Goal: Task Accomplishment & Management: Manage account settings

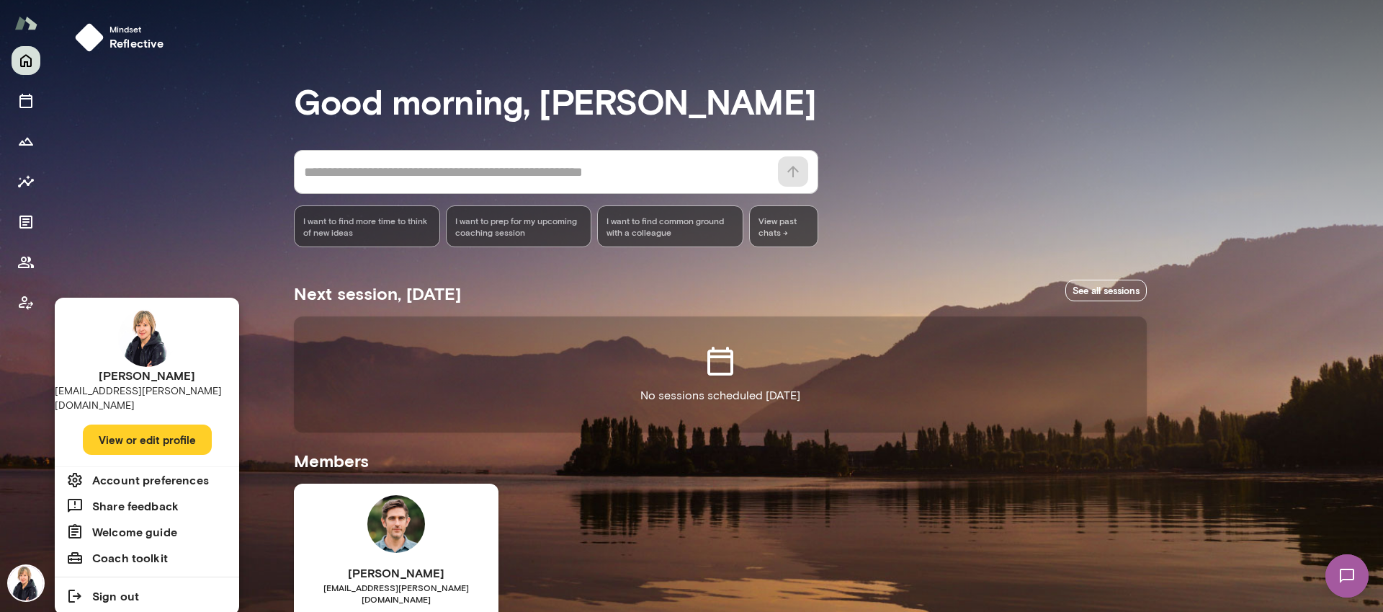
scroll to position [147, 0]
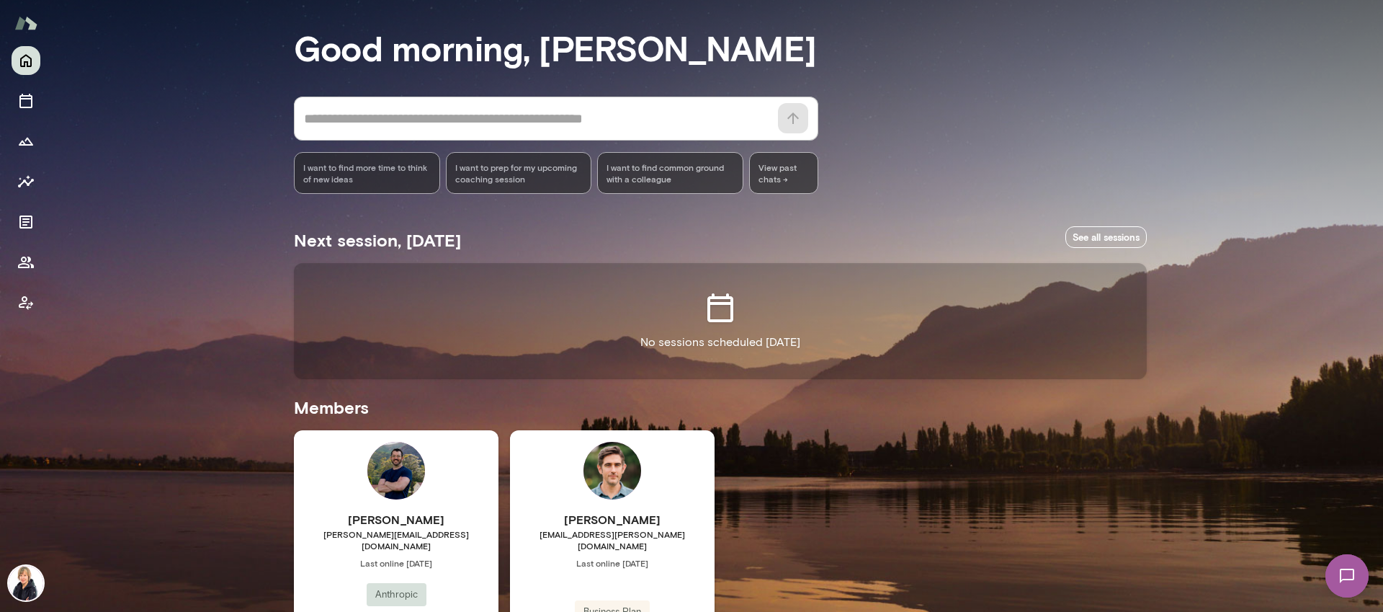
scroll to position [147, 0]
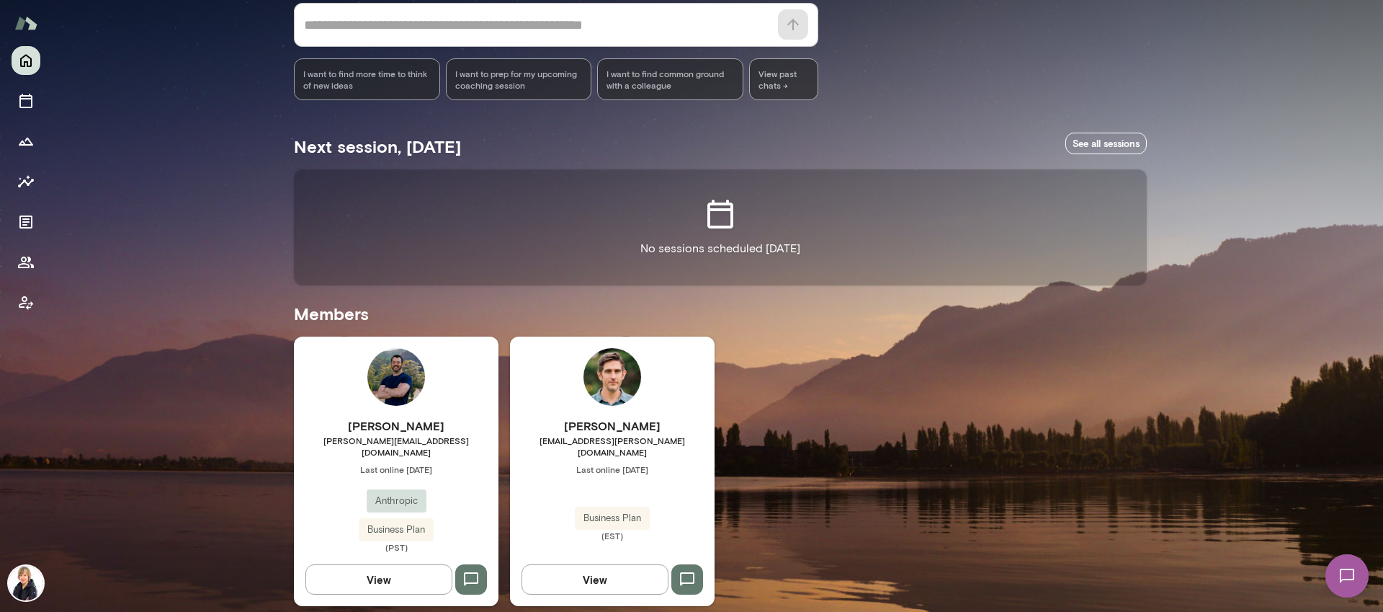
click at [437, 412] on div "Tommy Morgan tommy@anthropic.com Last online October 10 Anthropic Business Plan…" at bounding box center [396, 470] width 205 height 269
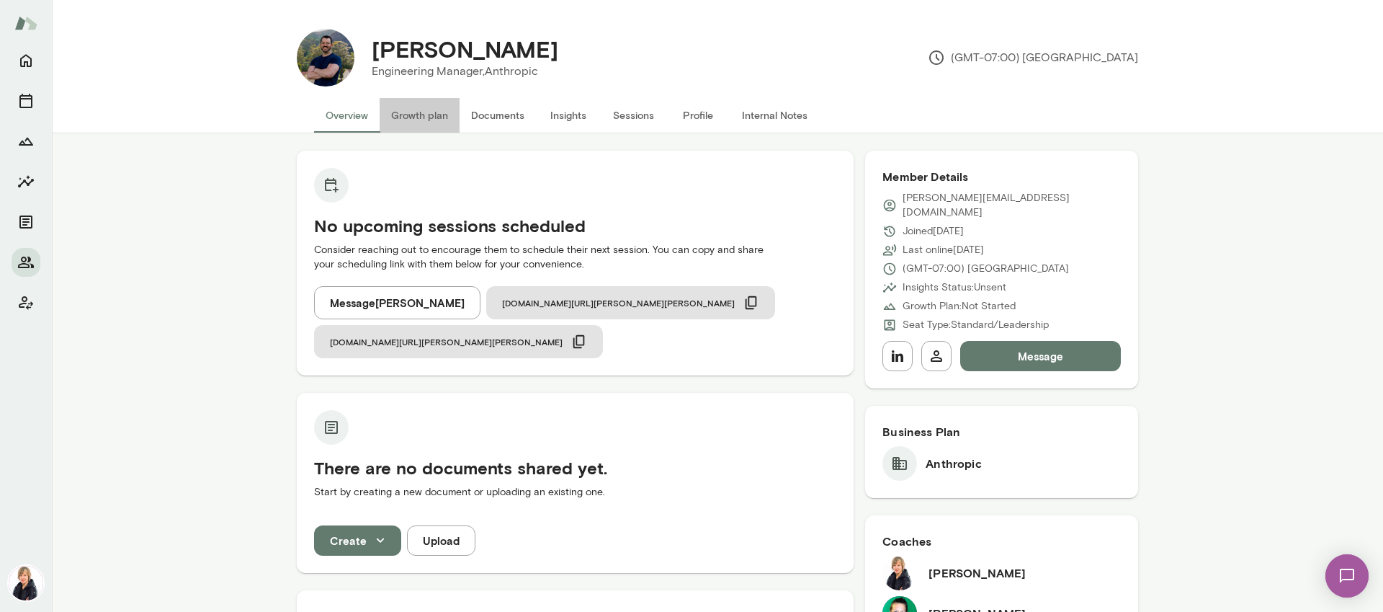
click at [403, 116] on button "Growth plan" at bounding box center [420, 115] width 80 height 35
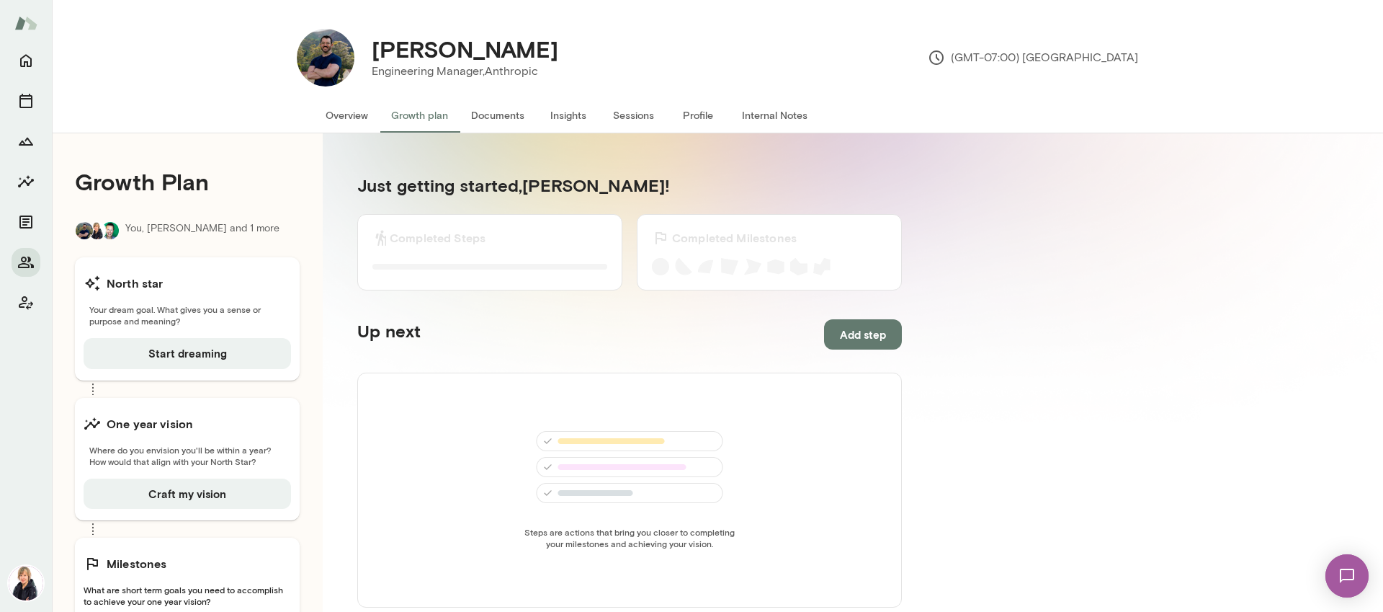
click at [494, 119] on button "Documents" at bounding box center [498, 115] width 76 height 35
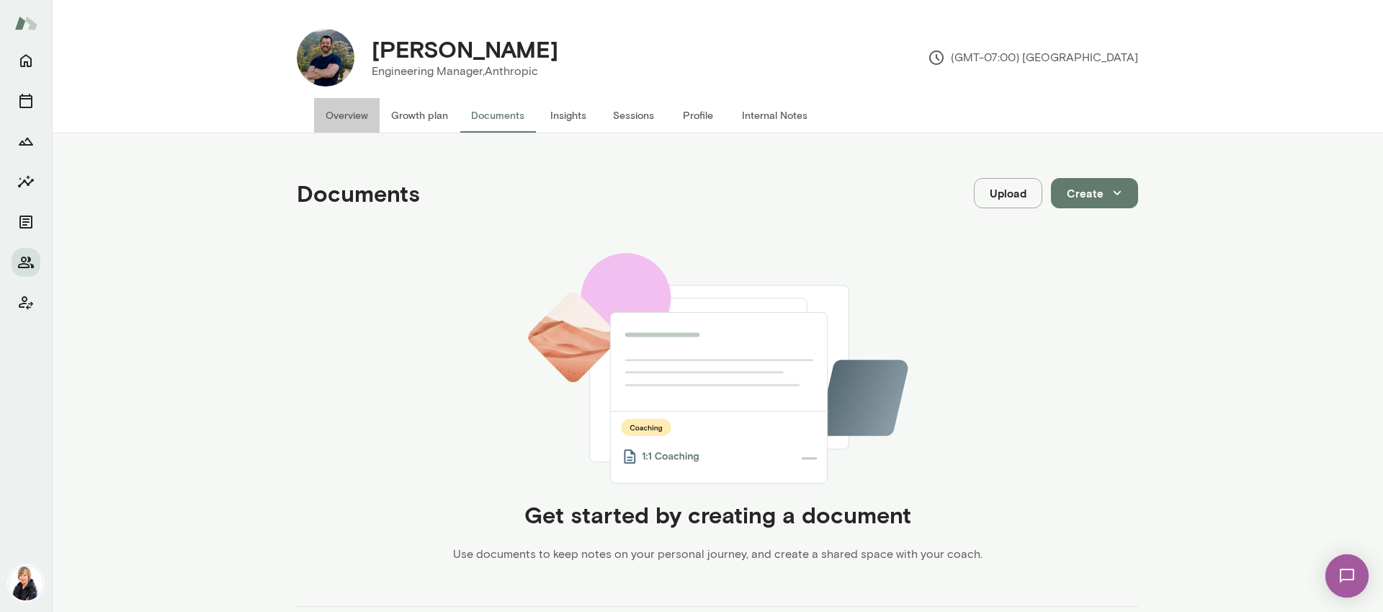
click at [345, 117] on button "Overview" at bounding box center [347, 115] width 66 height 35
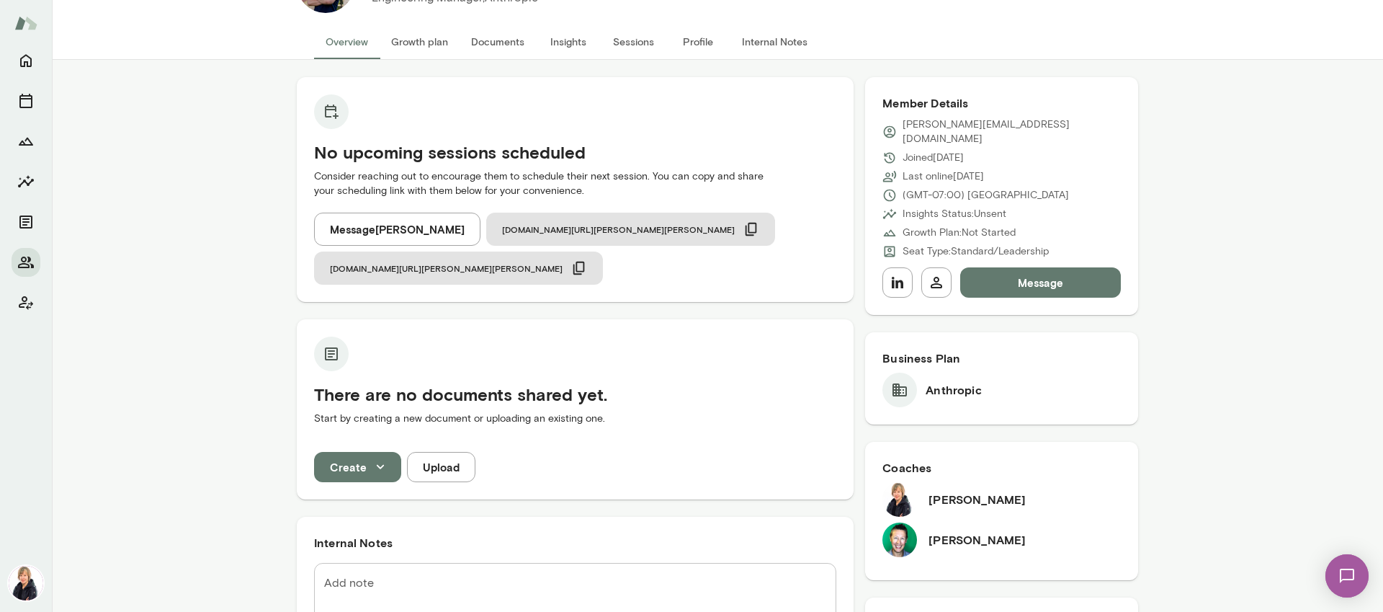
scroll to position [135, 0]
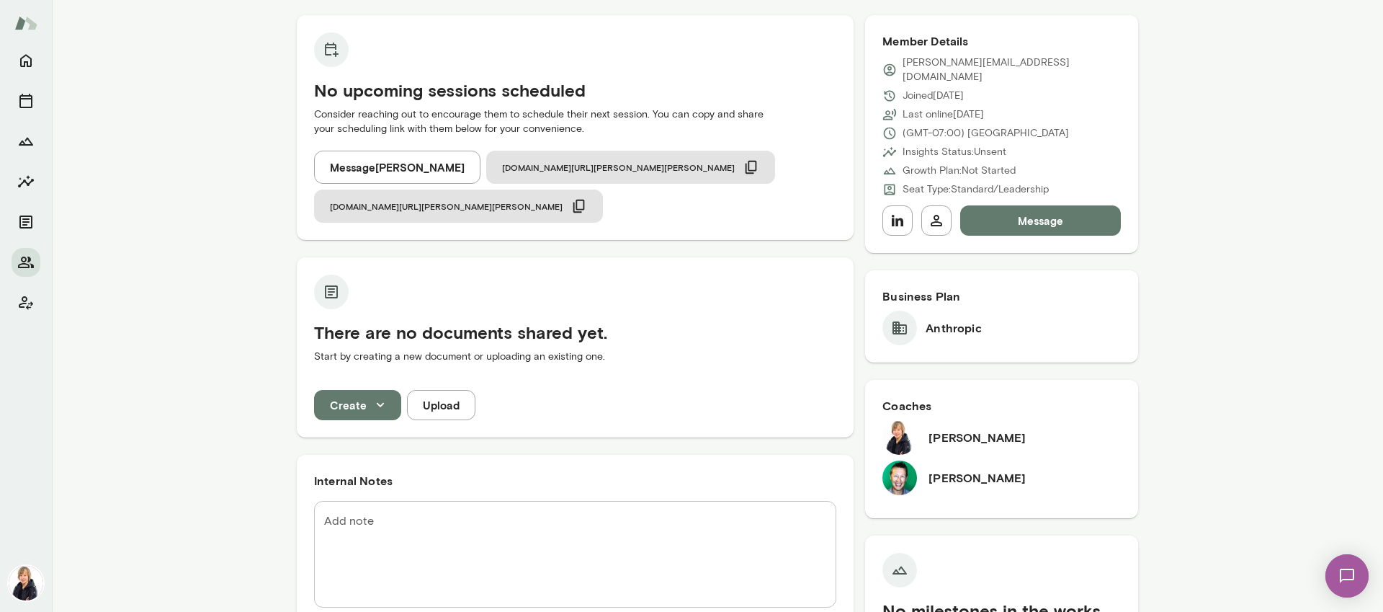
click at [903, 468] on img at bounding box center [900, 477] width 35 height 35
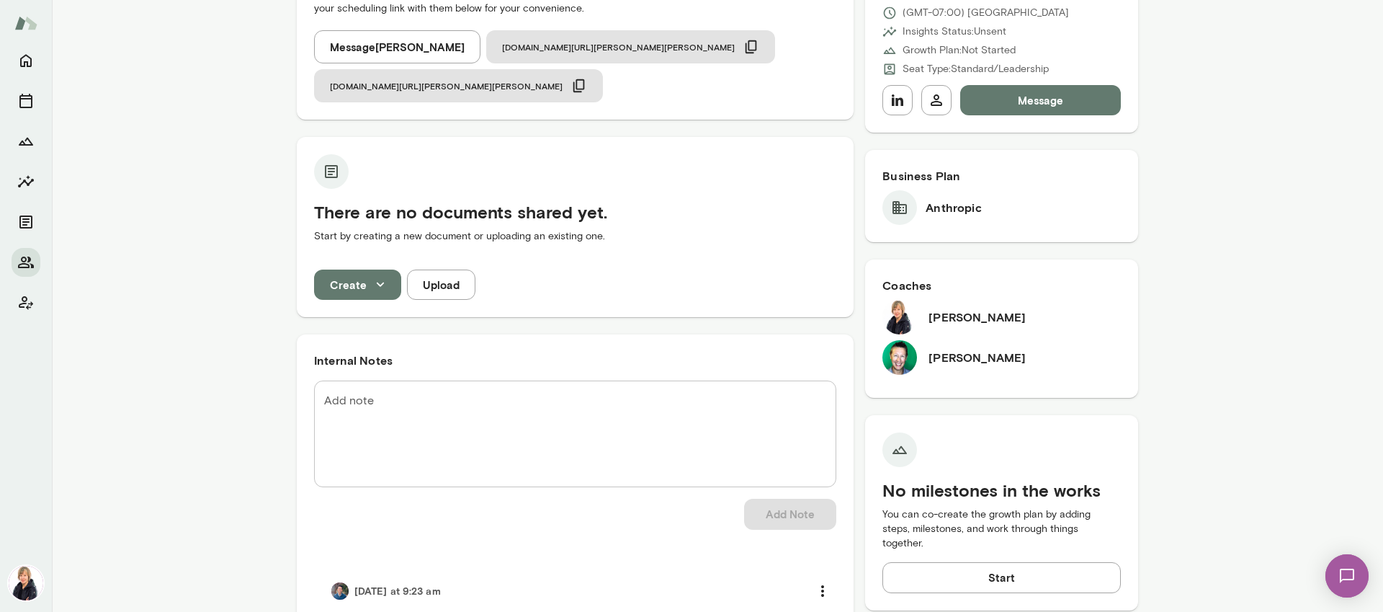
click at [931, 349] on h6 "[PERSON_NAME]" at bounding box center [977, 357] width 97 height 17
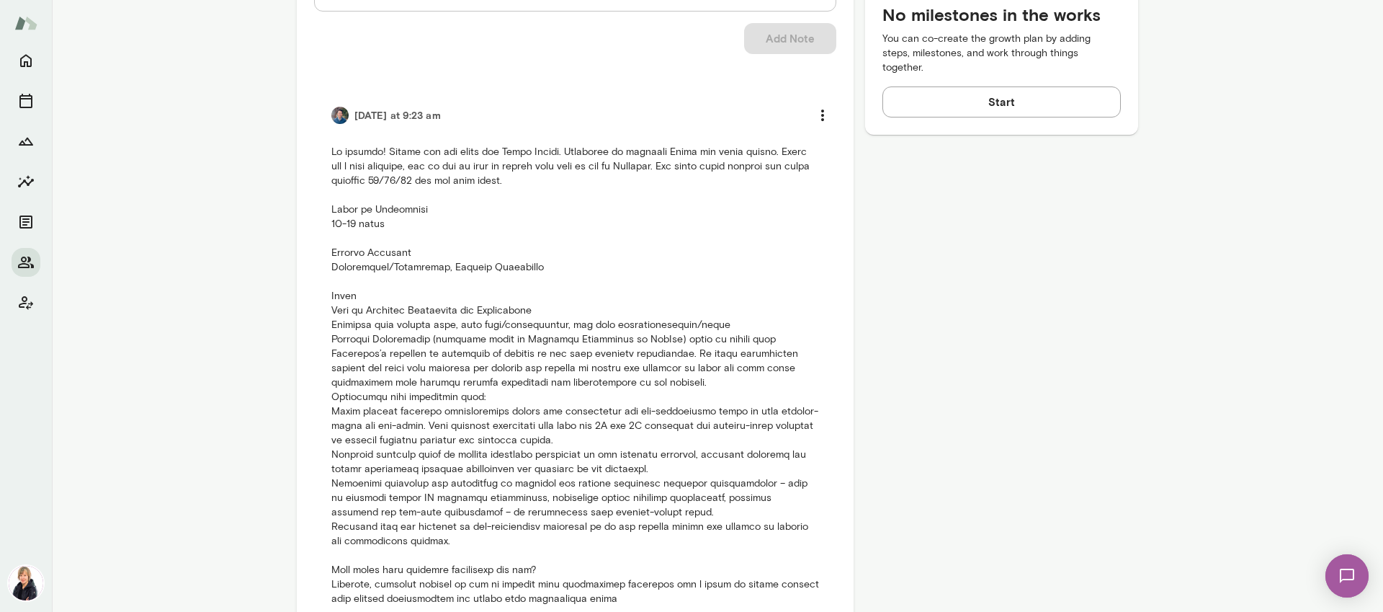
scroll to position [491, 0]
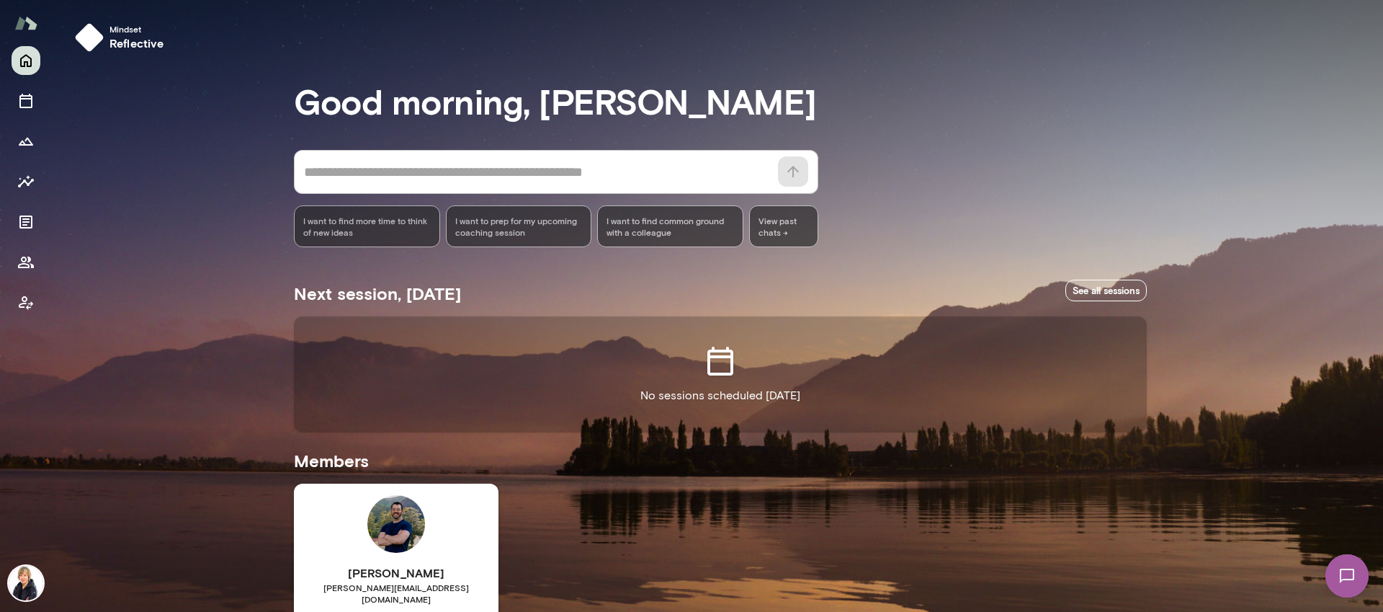
click at [40, 583] on img at bounding box center [26, 583] width 35 height 35
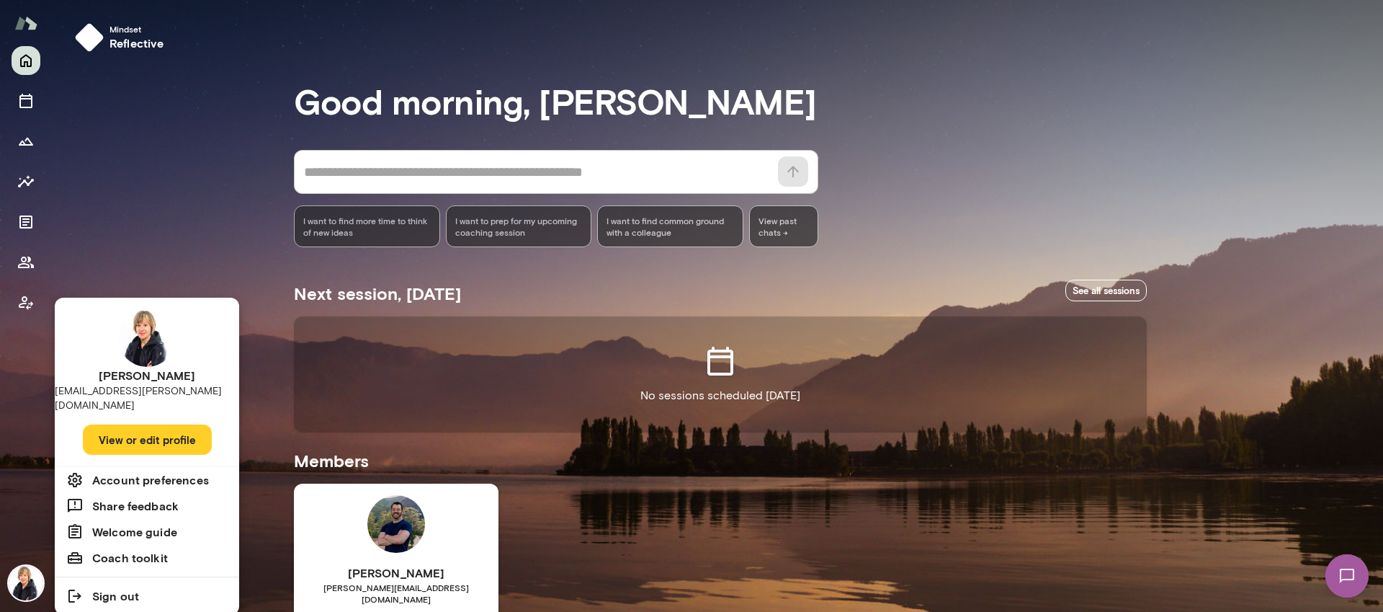
click at [147, 428] on button "View or edit profile" at bounding box center [147, 439] width 129 height 30
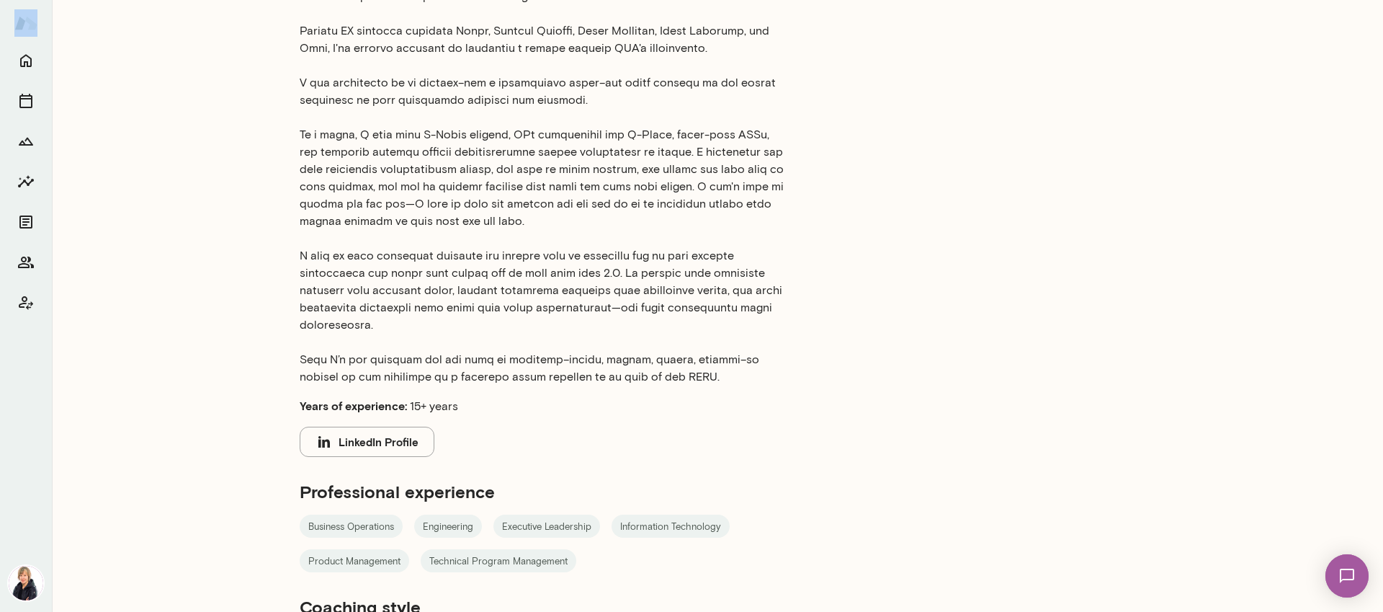
scroll to position [646, 0]
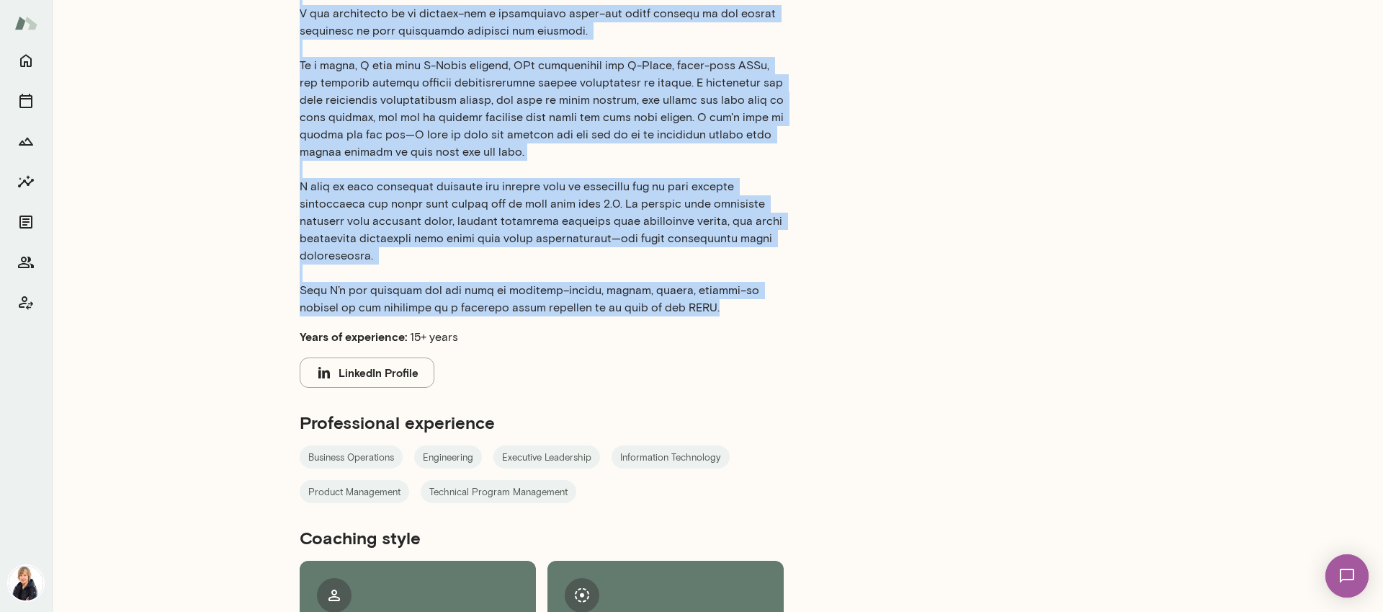
drag, startPoint x: 300, startPoint y: 158, endPoint x: 657, endPoint y: 285, distance: 378.8
click at [657, 285] on div "Amy Farrow (she/her) Global Chief Information Officer , ex-Lyft, Salesforce, Tw…" at bounding box center [717, 34] width 1331 height 1360
copy div "CIO & Technology Executive, Leadership Coach Bio I am a change agent with >25 y…"
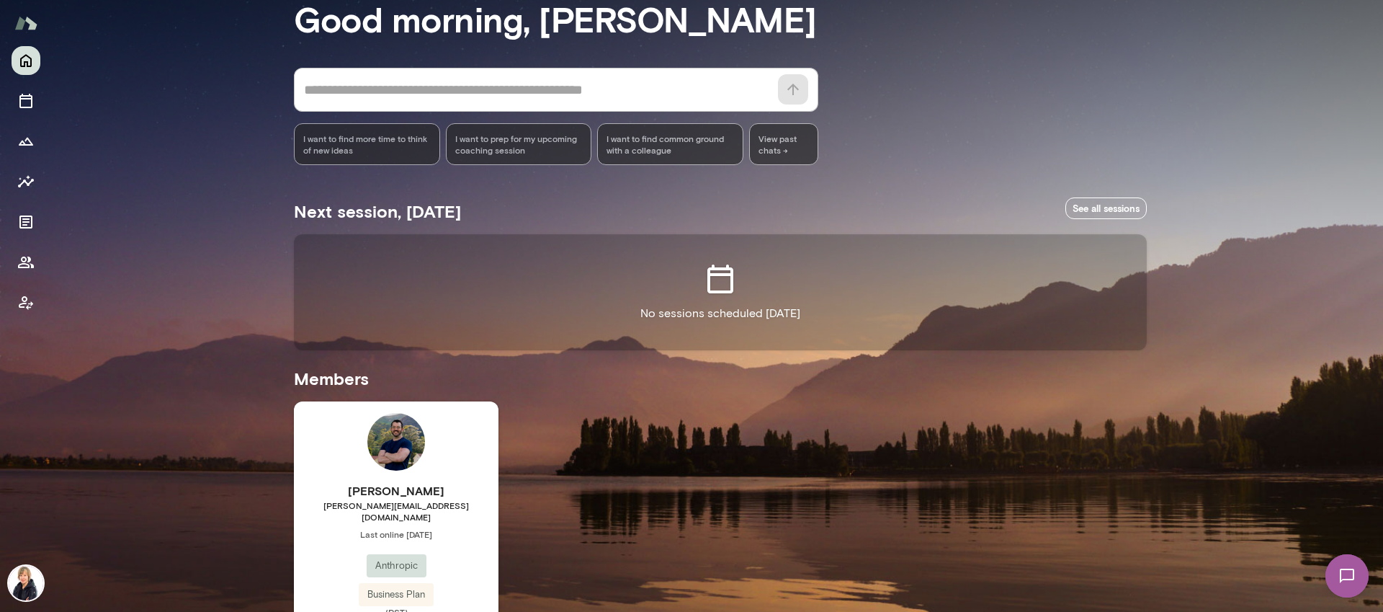
scroll to position [147, 0]
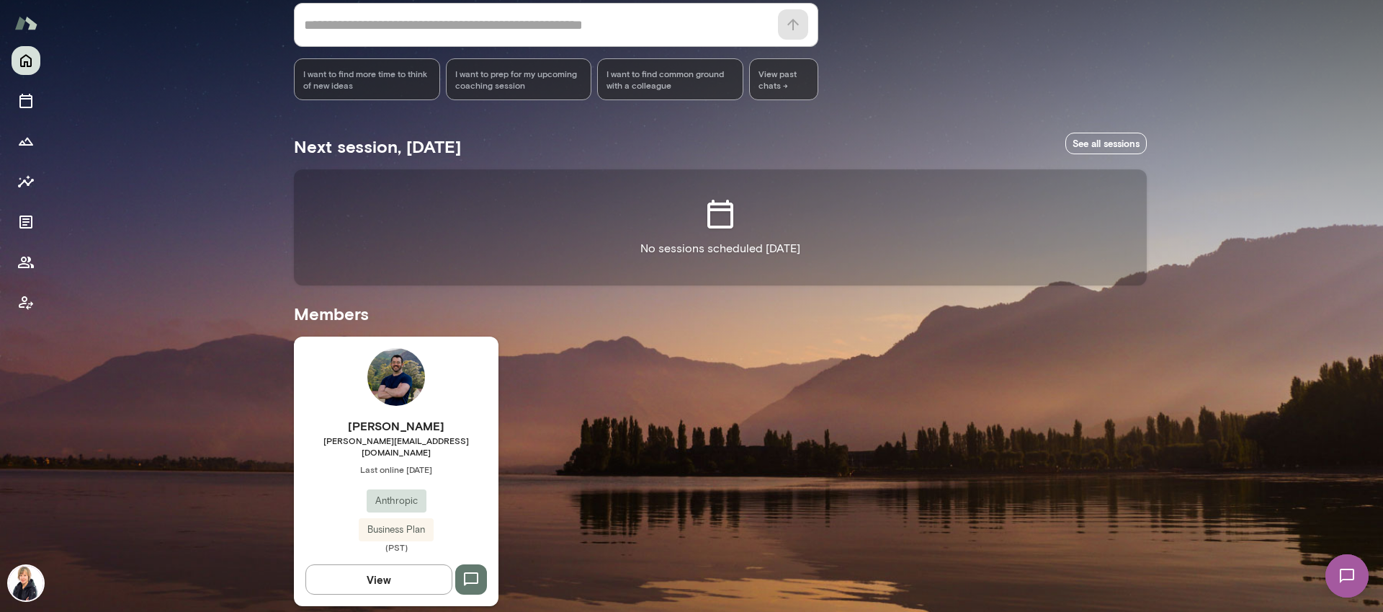
click at [392, 378] on img at bounding box center [396, 377] width 58 height 58
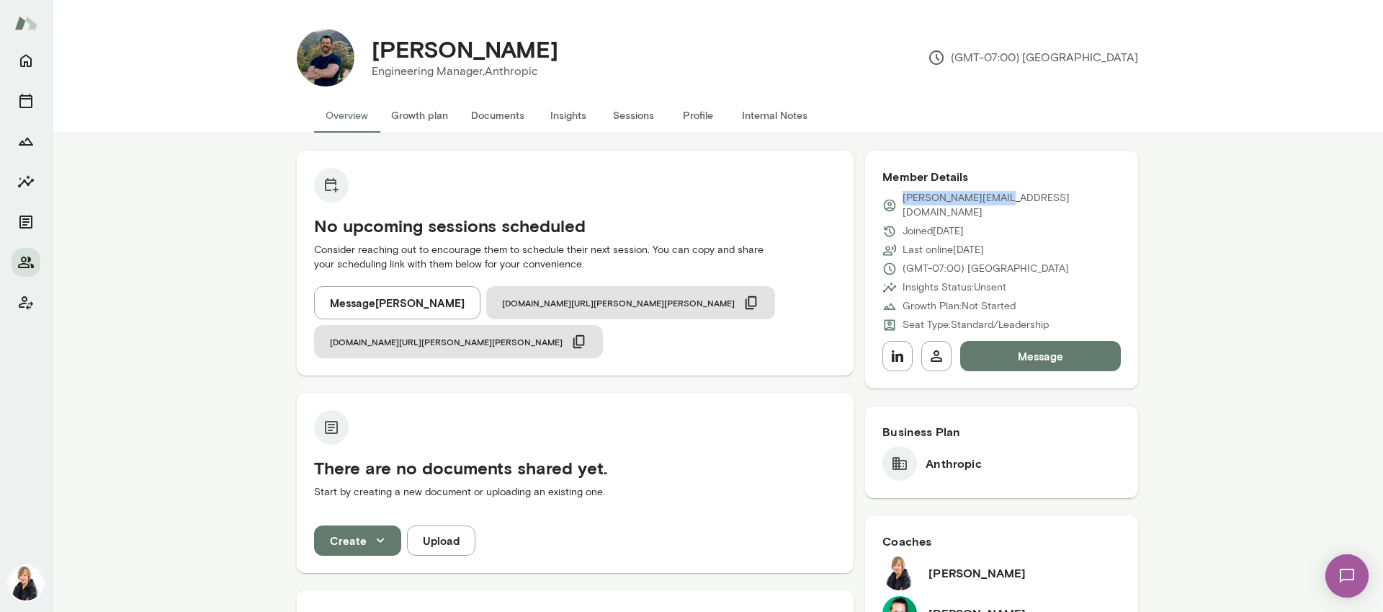
drag, startPoint x: 1014, startPoint y: 199, endPoint x: 897, endPoint y: 200, distance: 117.4
click at [897, 200] on div "[PERSON_NAME][EMAIL_ADDRESS][DOMAIN_NAME]" at bounding box center [1002, 205] width 238 height 29
copy p "[PERSON_NAME][EMAIL_ADDRESS][DOMAIN_NAME]"
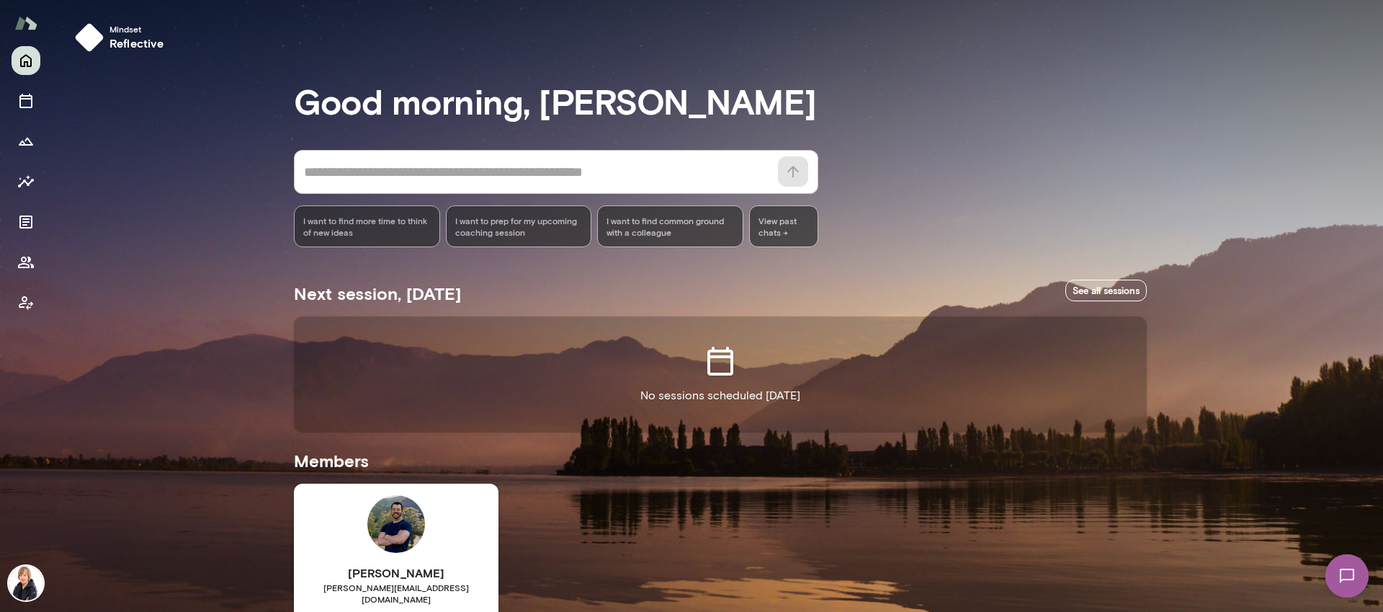
click at [24, 592] on img at bounding box center [26, 583] width 35 height 35
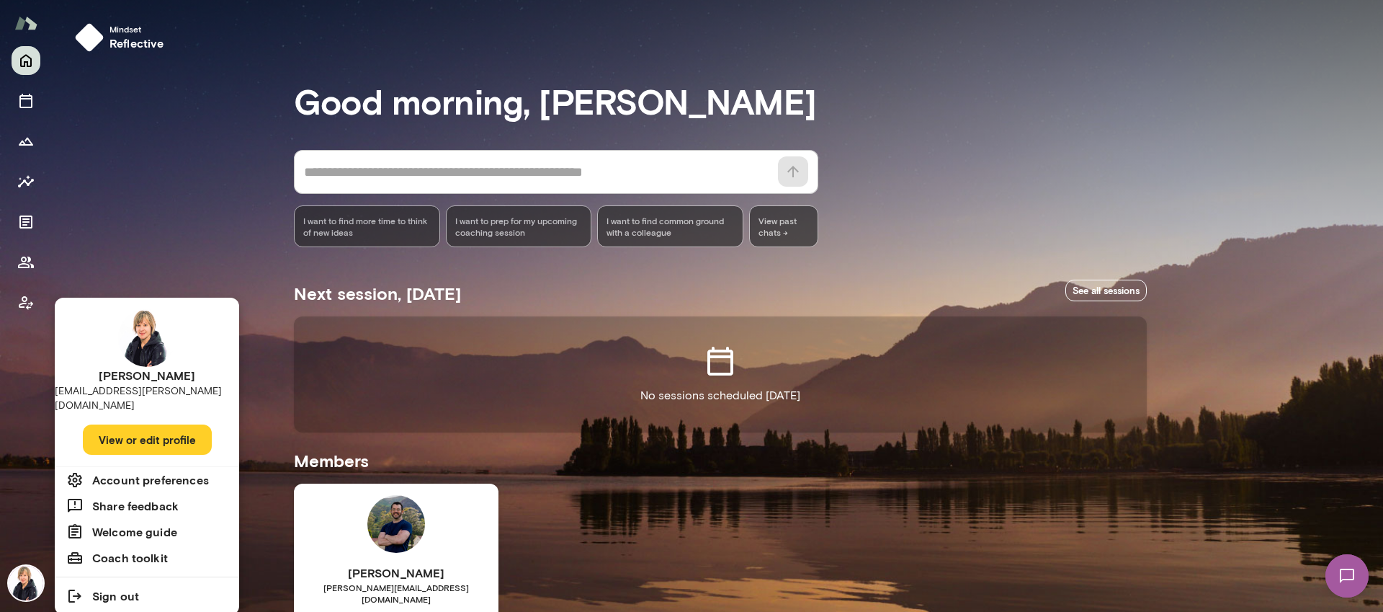
click at [150, 424] on button "View or edit profile" at bounding box center [147, 439] width 129 height 30
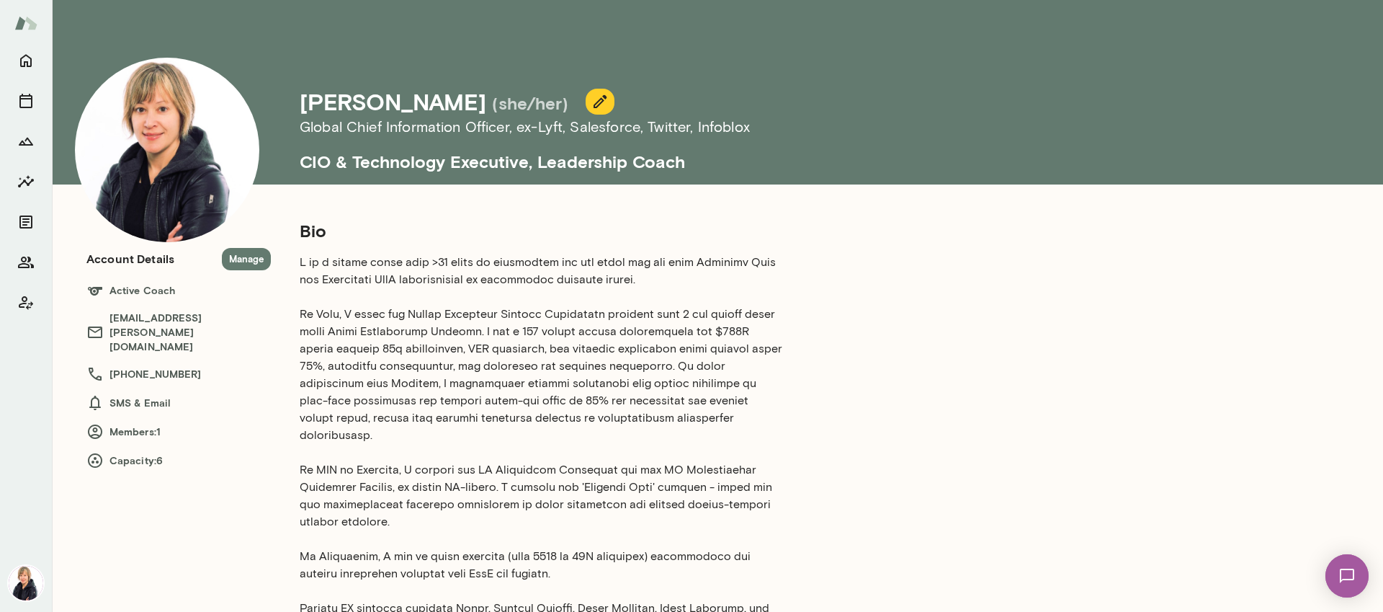
click at [257, 260] on button "Manage" at bounding box center [246, 259] width 49 height 22
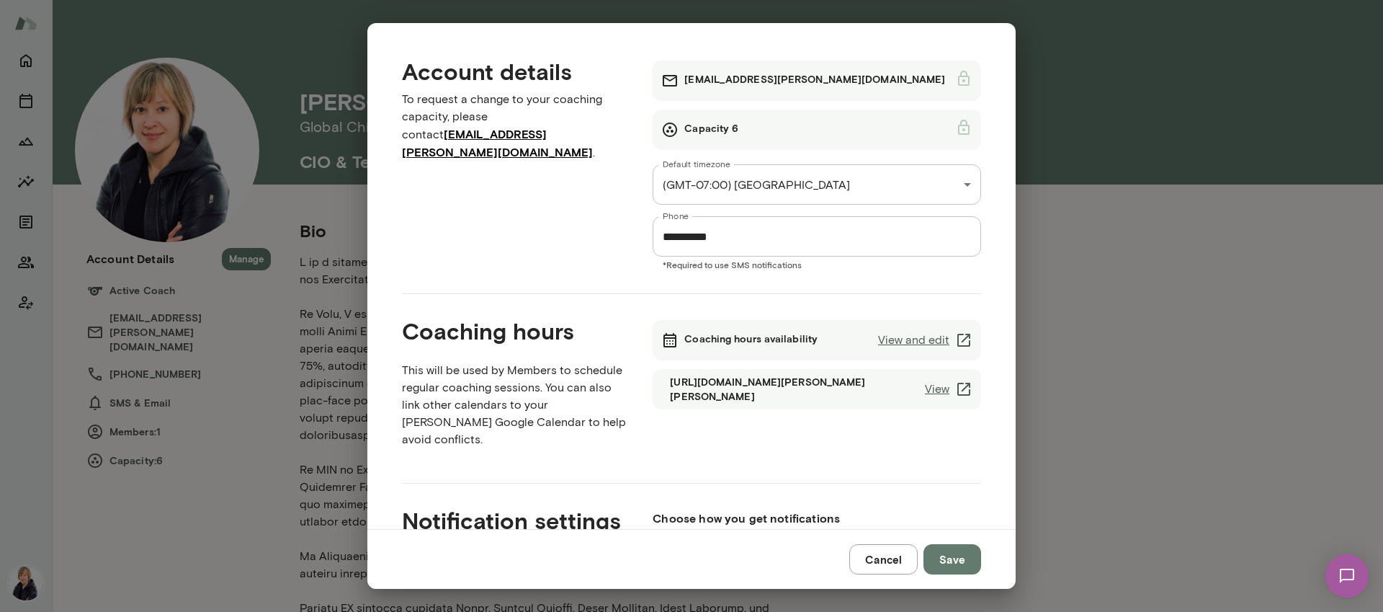
click at [918, 339] on link "View and edit" at bounding box center [925, 339] width 94 height 17
click at [958, 568] on button "Save" at bounding box center [953, 559] width 58 height 30
